Goal: Navigation & Orientation: Find specific page/section

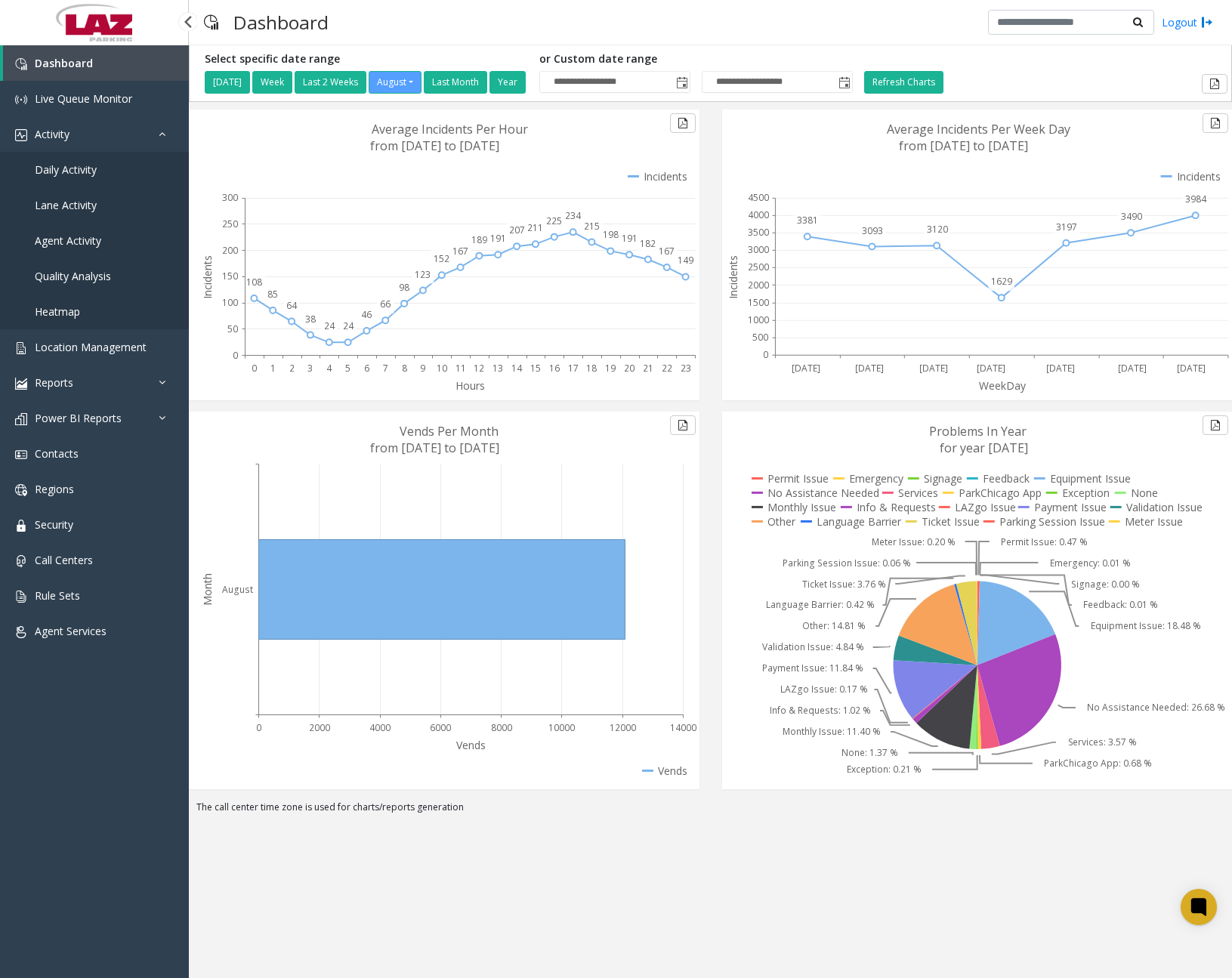
click at [87, 171] on span "Daily Activity" at bounding box center [66, 169] width 62 height 15
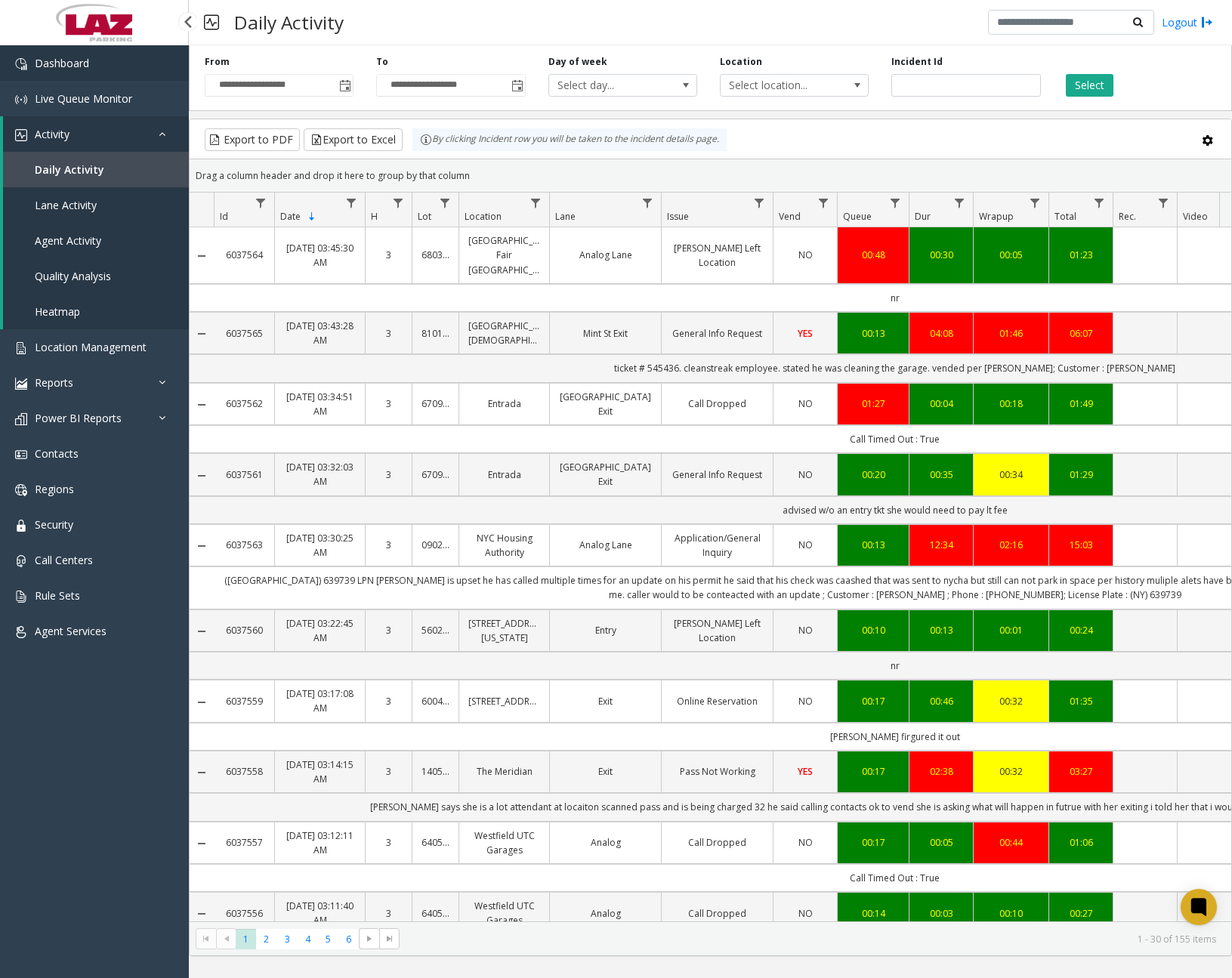
click at [113, 73] on link "Dashboard" at bounding box center [94, 63] width 189 height 35
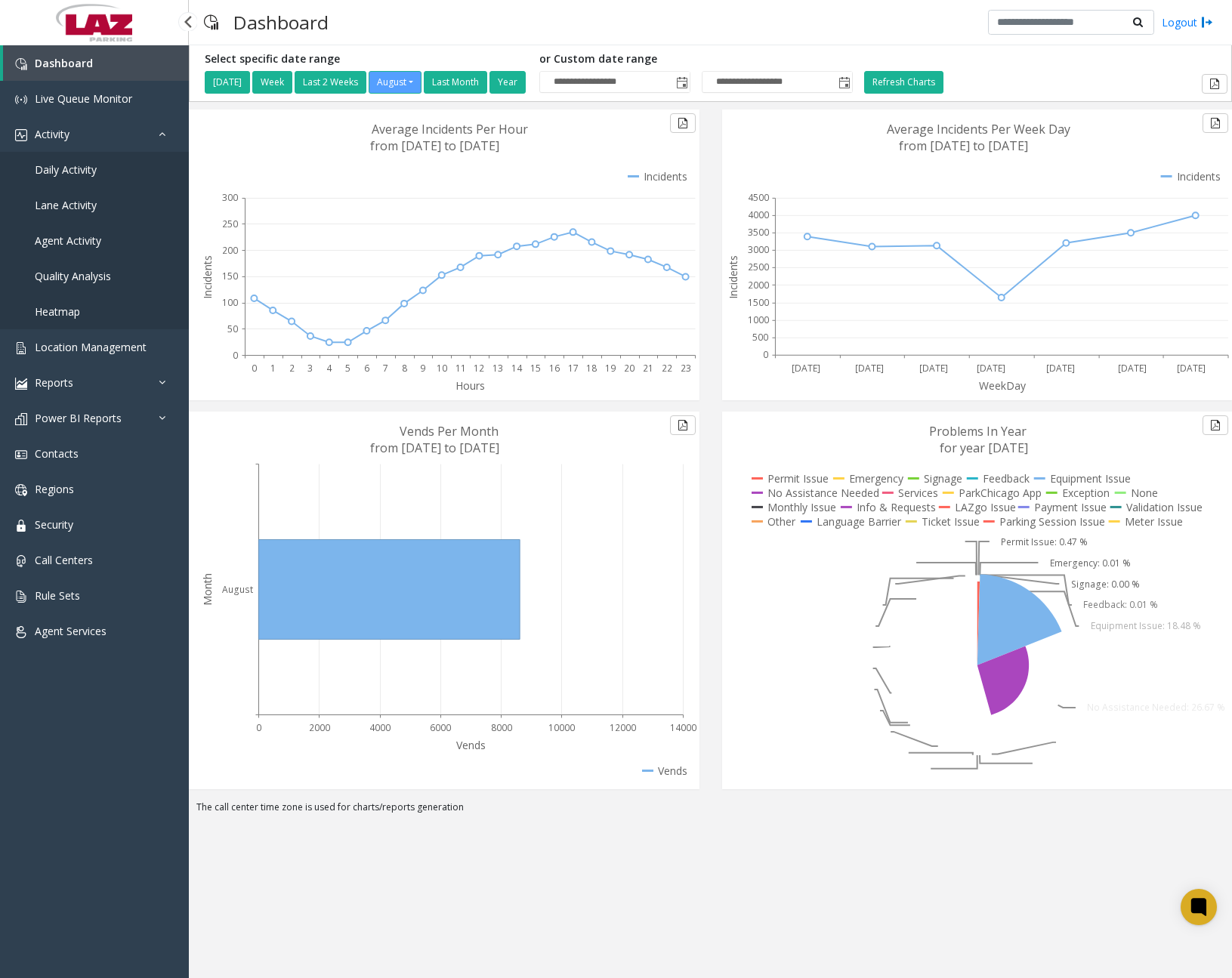
click at [79, 168] on span "Daily Activity" at bounding box center [66, 169] width 62 height 15
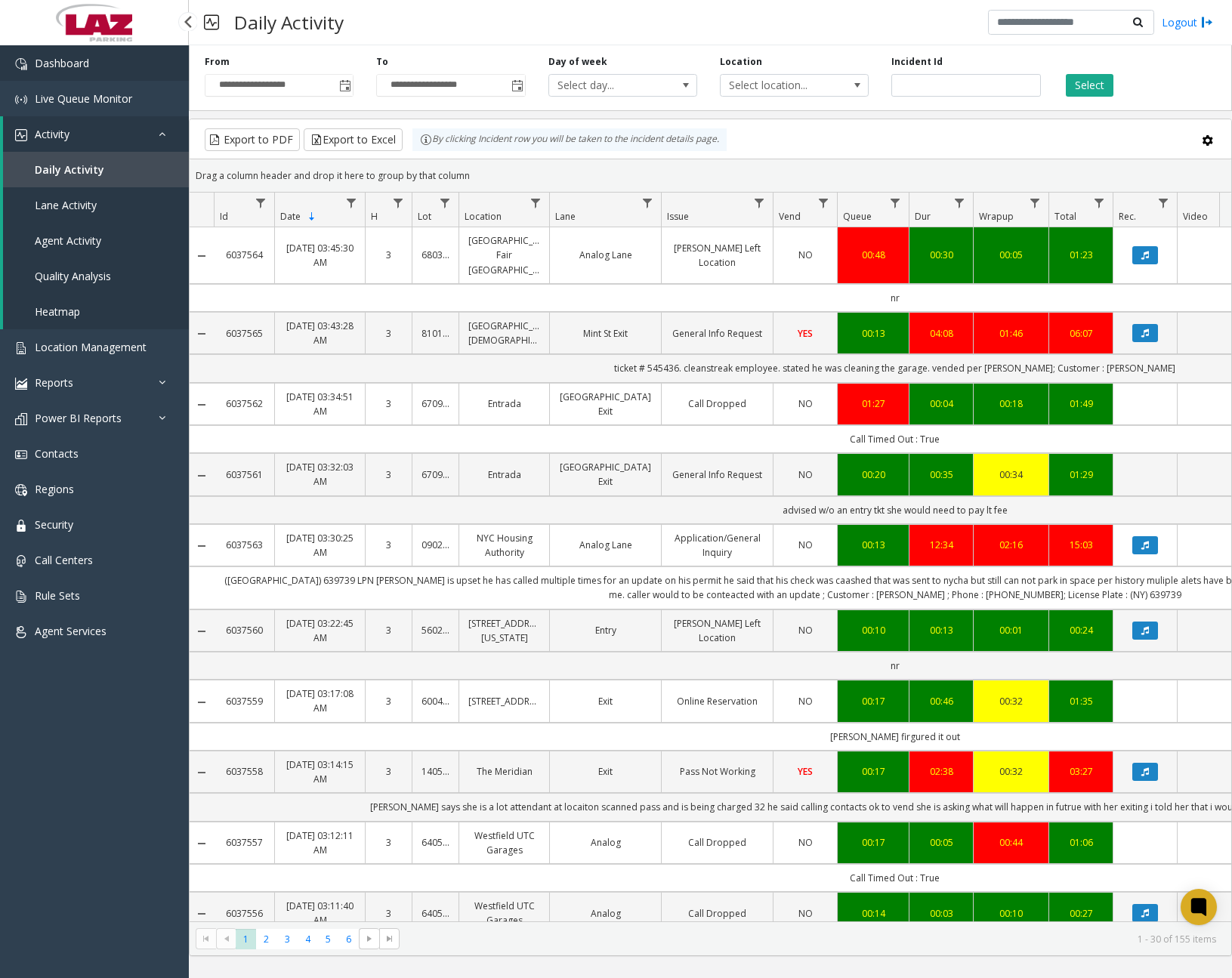
click at [100, 57] on link "Dashboard" at bounding box center [94, 63] width 189 height 35
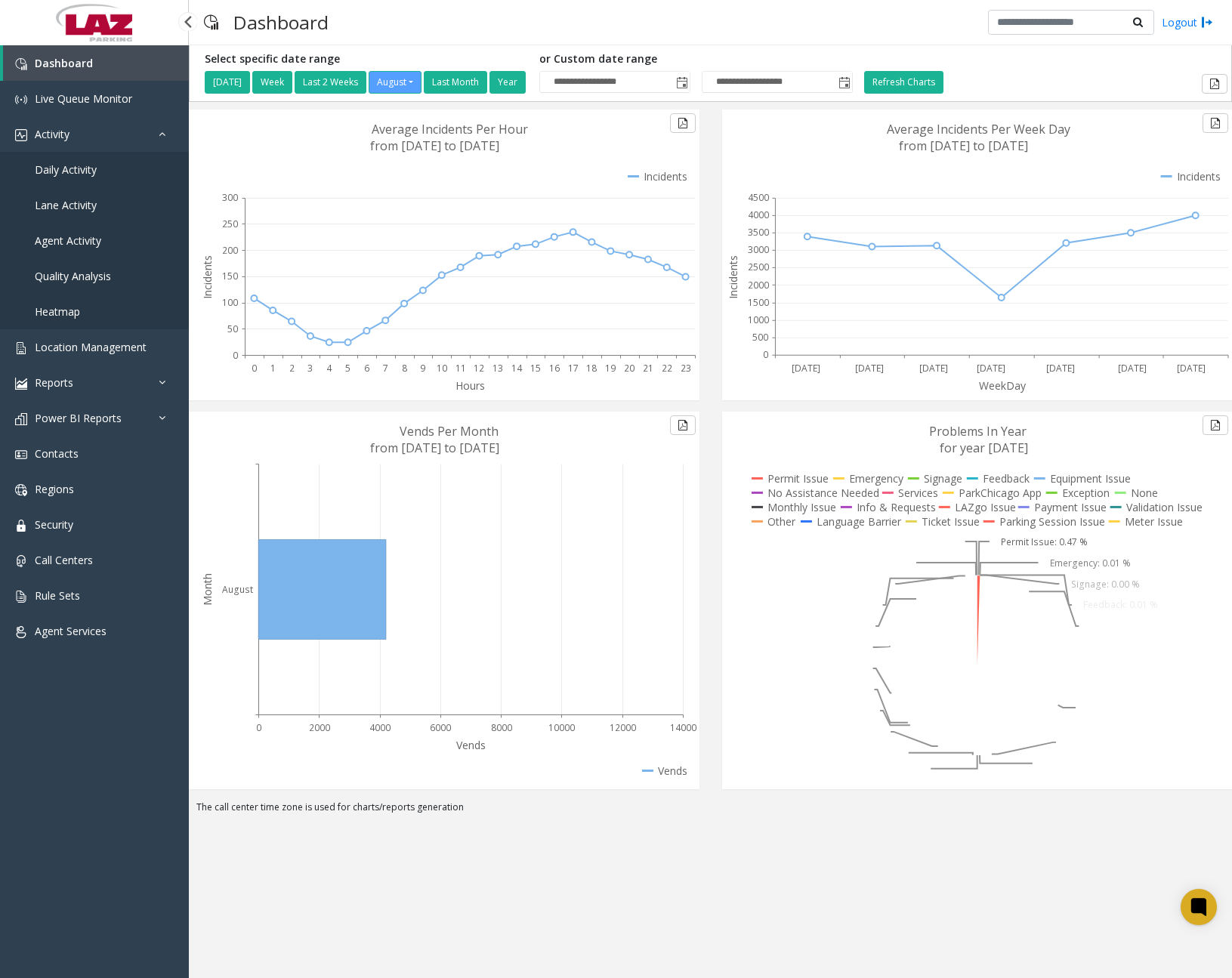
click at [85, 174] on span "Daily Activity" at bounding box center [66, 169] width 62 height 15
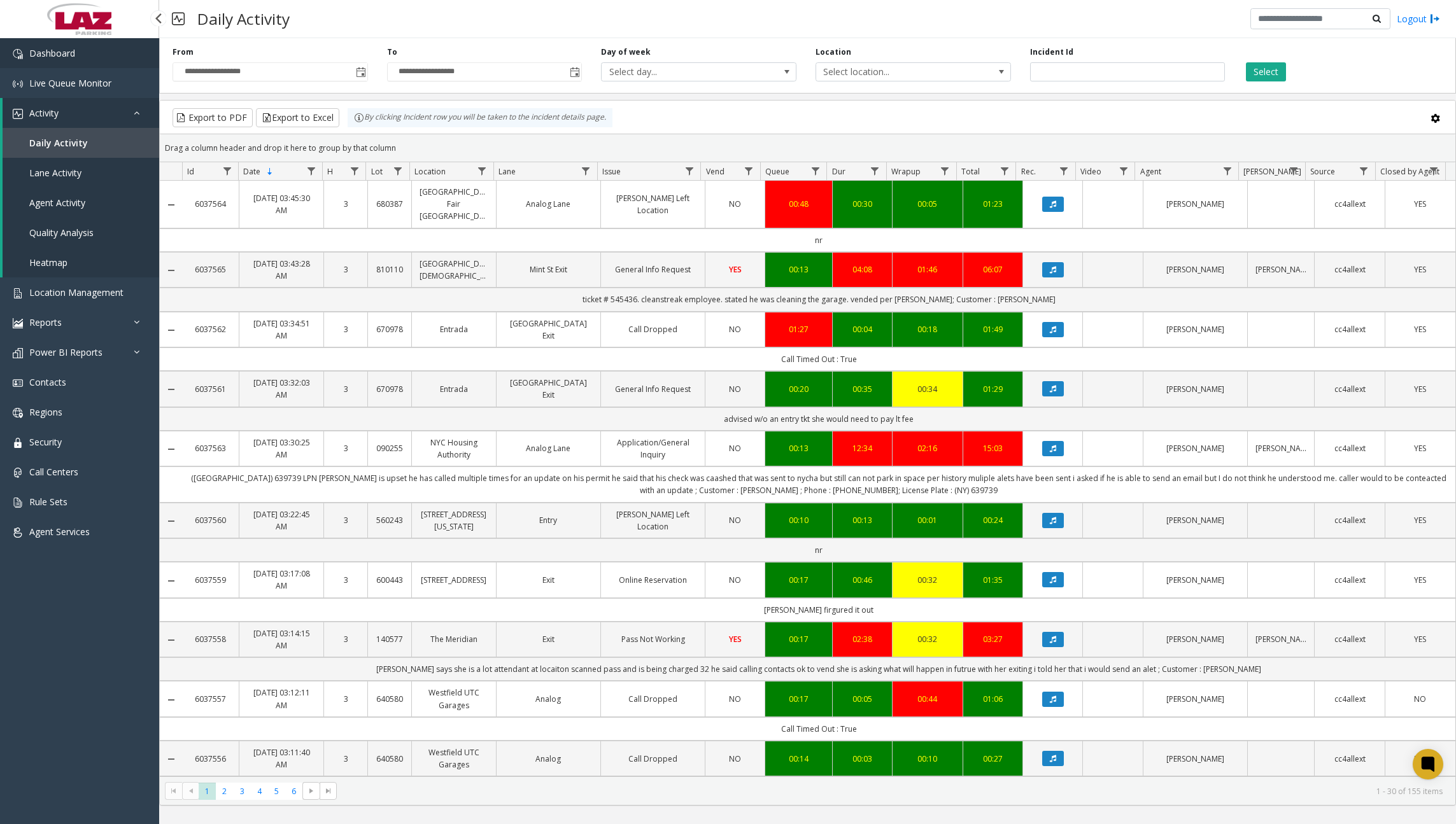
click at [81, 57] on link "Dashboard" at bounding box center [80, 53] width 159 height 30
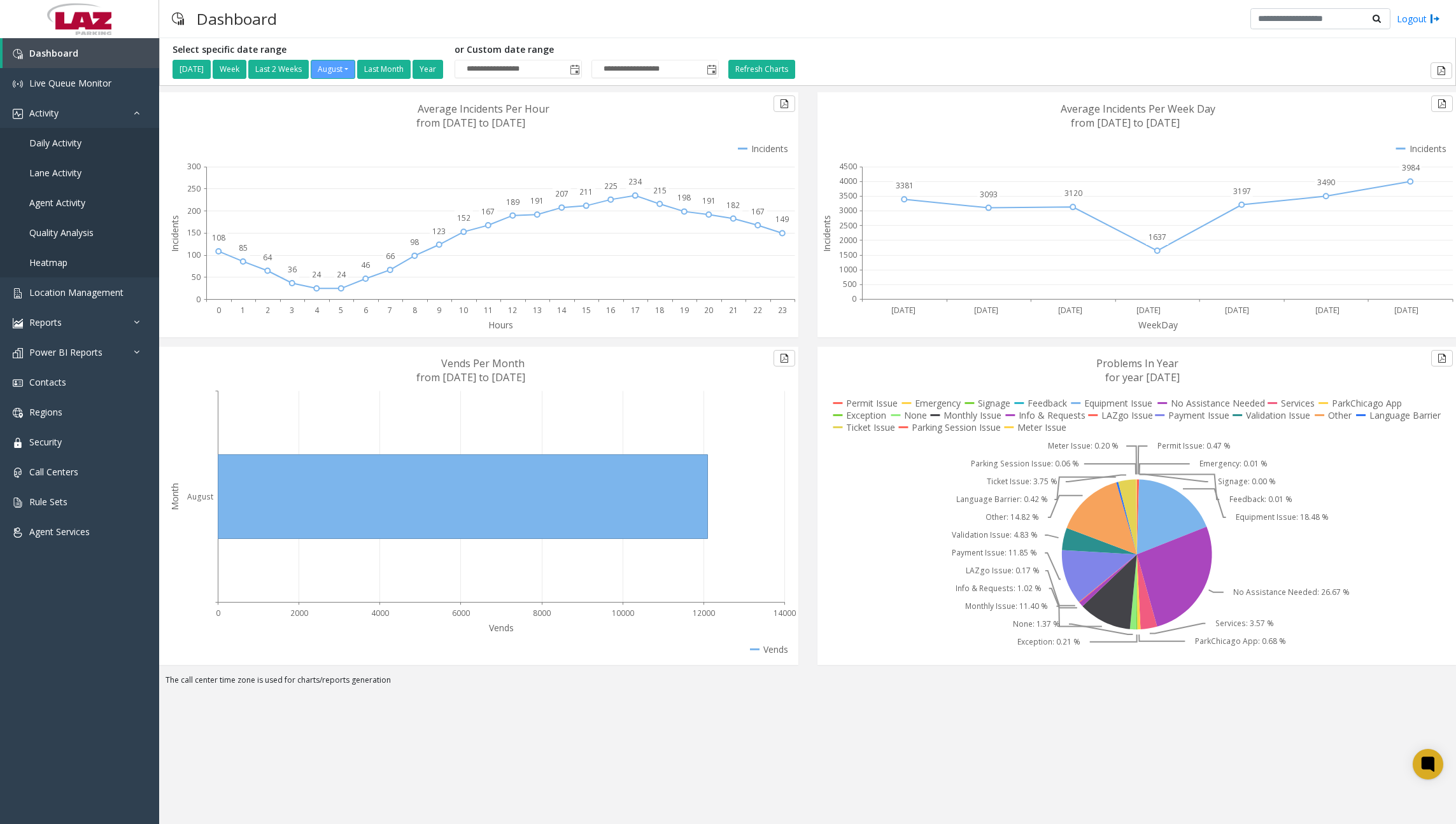
click at [289, 106] on icon at bounding box center [481, 214] width 632 height 245
click at [81, 147] on span "Daily Activity" at bounding box center [55, 143] width 52 height 12
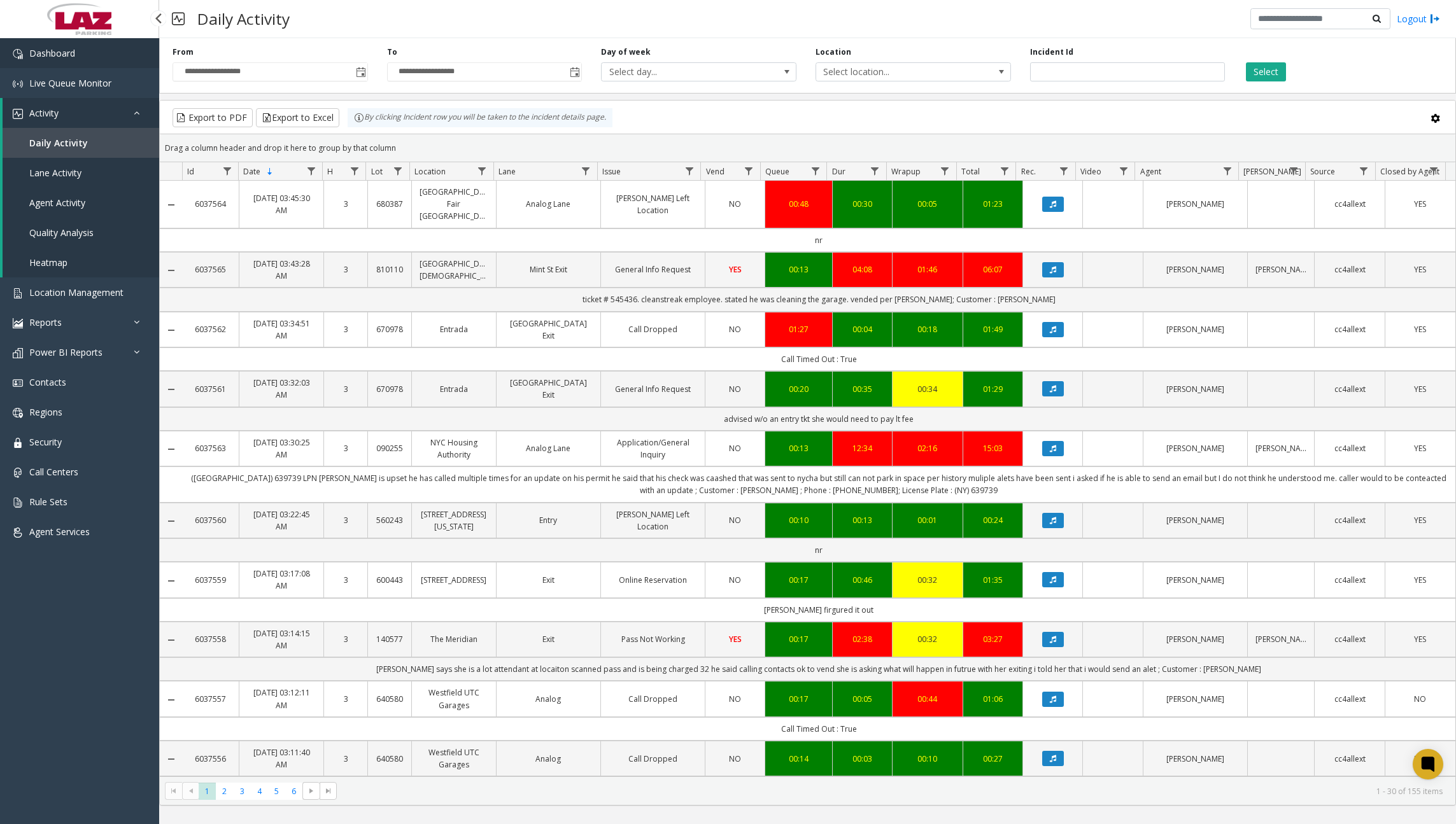
click at [102, 61] on link "Dashboard" at bounding box center [80, 53] width 159 height 30
